Goal: Task Accomplishment & Management: Use online tool/utility

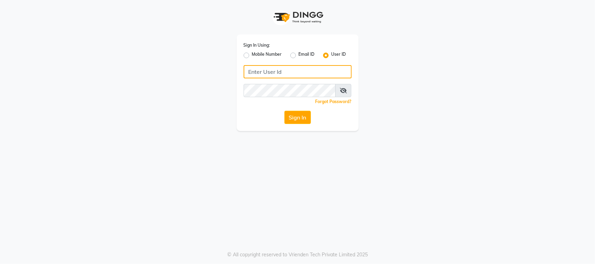
click at [283, 75] on input "Username" at bounding box center [298, 71] width 108 height 13
type input "E3554-01"
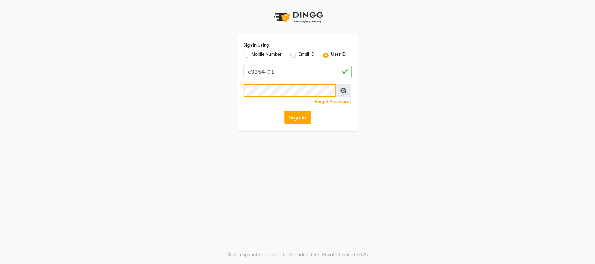
click at [285, 111] on button "Sign In" at bounding box center [298, 117] width 27 height 13
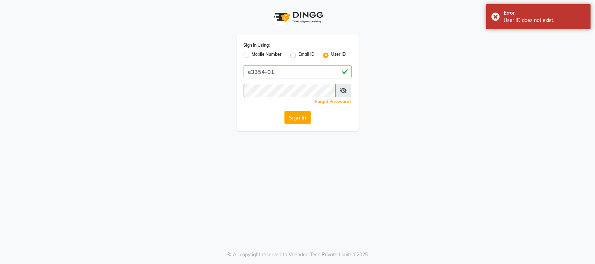
click at [340, 89] on icon at bounding box center [343, 91] width 7 height 6
click at [258, 70] on input "e3354-01" at bounding box center [298, 71] width 108 height 13
type input "e3554-01"
click at [285, 111] on button "Sign In" at bounding box center [298, 117] width 27 height 13
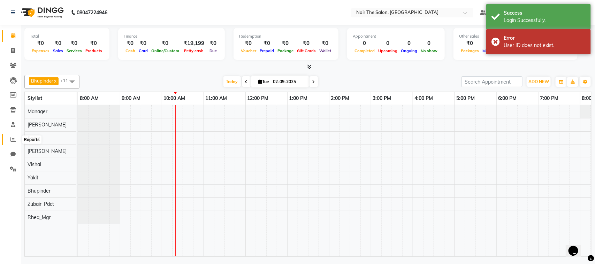
click at [11, 142] on icon at bounding box center [12, 139] width 5 height 5
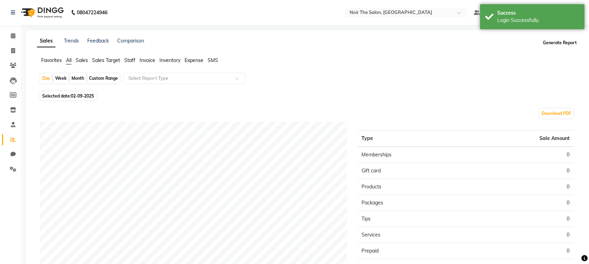
click at [569, 44] on button "Generate Report" at bounding box center [559, 43] width 37 height 10
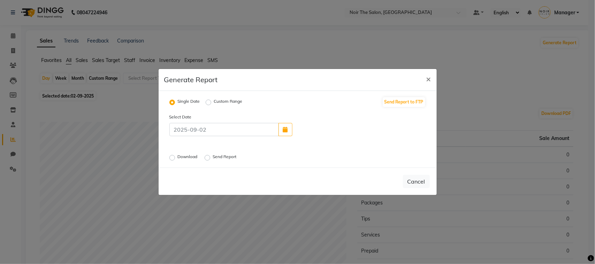
click at [178, 159] on label "Download" at bounding box center [188, 158] width 21 height 8
click at [174, 159] on input "Download" at bounding box center [173, 158] width 5 height 5
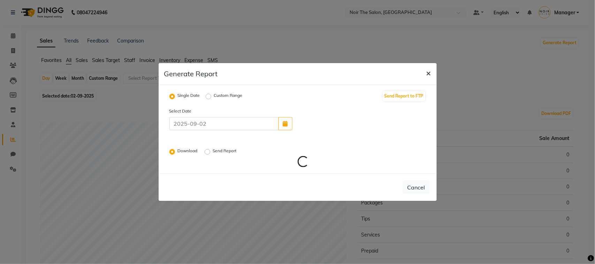
click at [429, 75] on span "×" at bounding box center [429, 73] width 5 height 10
radio input "false"
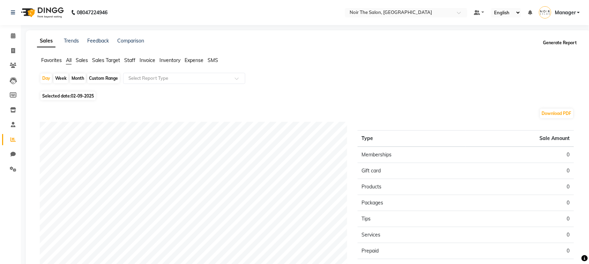
click at [556, 42] on button "Generate Report" at bounding box center [559, 43] width 37 height 10
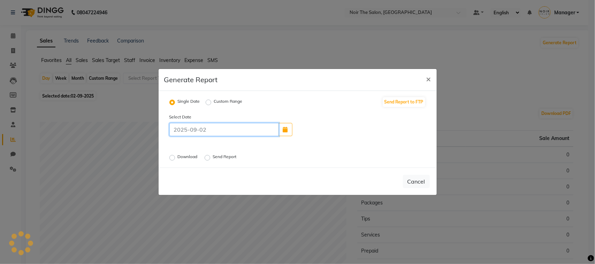
click at [196, 126] on input at bounding box center [225, 129] width 110 height 13
click at [282, 130] on button "button" at bounding box center [286, 129] width 14 height 13
select select "9"
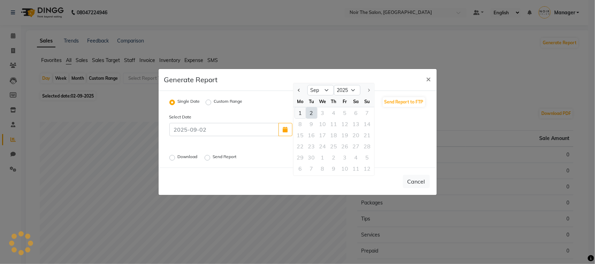
click at [297, 113] on div "1" at bounding box center [300, 112] width 11 height 11
type input "[DATE]"
click at [178, 159] on label "Download" at bounding box center [188, 158] width 21 height 8
click at [173, 159] on input "Download" at bounding box center [173, 158] width 5 height 5
radio input "true"
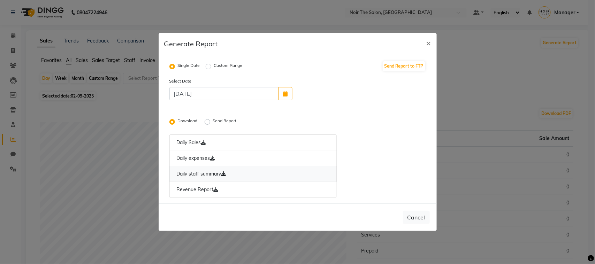
click at [225, 175] on icon at bounding box center [224, 174] width 5 height 5
click at [226, 175] on icon at bounding box center [224, 174] width 5 height 5
